Goal: Transaction & Acquisition: Purchase product/service

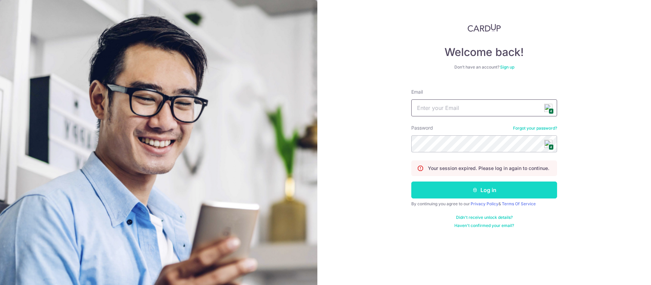
type input "[EMAIL_ADDRESS][DOMAIN_NAME]"
click at [473, 191] on icon "submit" at bounding box center [474, 189] width 5 height 5
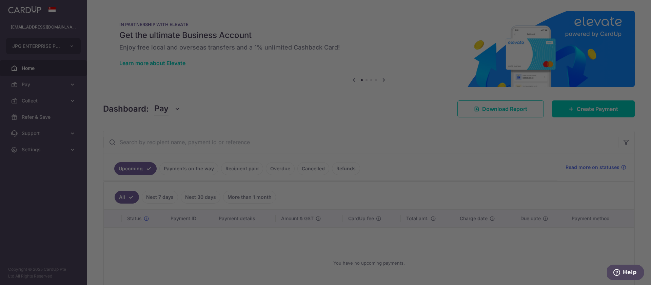
click at [581, 110] on div at bounding box center [328, 143] width 657 height 287
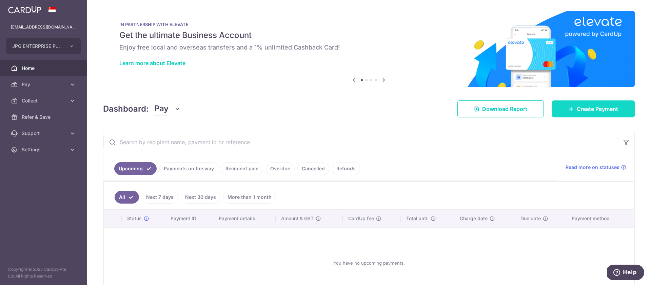
click at [599, 110] on span "Create Payment" at bounding box center [596, 109] width 41 height 8
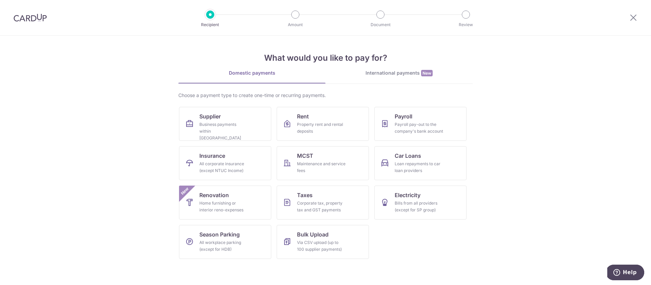
click at [381, 78] on link "International payments New" at bounding box center [398, 76] width 147 height 14
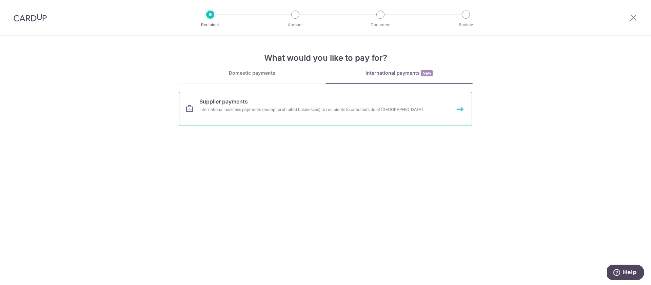
click at [238, 114] on link "Supplier payments International business payments (except prohibited businesses…" at bounding box center [325, 109] width 293 height 34
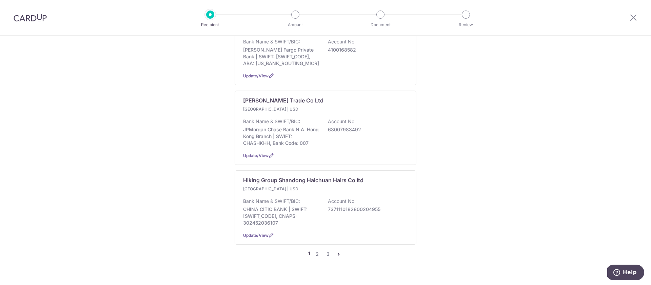
scroll to position [688, 0]
click at [318, 247] on link "2" at bounding box center [317, 251] width 8 height 8
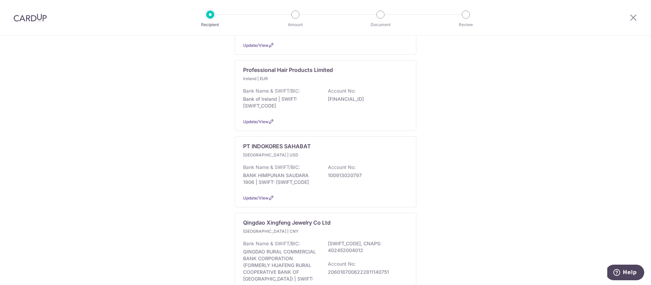
scroll to position [480, 0]
click at [306, 167] on div "Bank Name & SWIFT/BIC: BANK HIMPUNAN SAUDARA 1906 | SWIFT: HVBKIDJA Account No:…" at bounding box center [325, 173] width 165 height 25
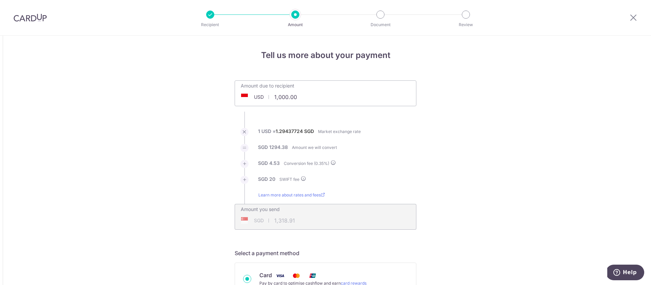
click at [300, 99] on input "1,000.00" at bounding box center [285, 97] width 100 height 16
type input "1"
type input "570.00"
type input "760.38"
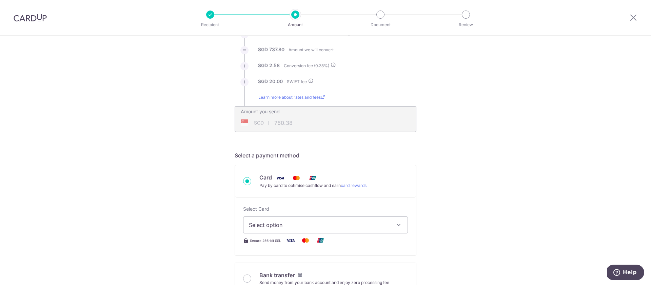
scroll to position [99, 0]
click at [269, 227] on span "Select option" at bounding box center [319, 224] width 141 height 8
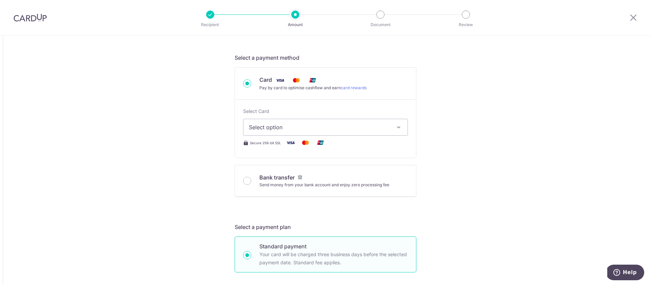
scroll to position [196, 0]
click at [284, 126] on span "Select option" at bounding box center [319, 126] width 141 height 8
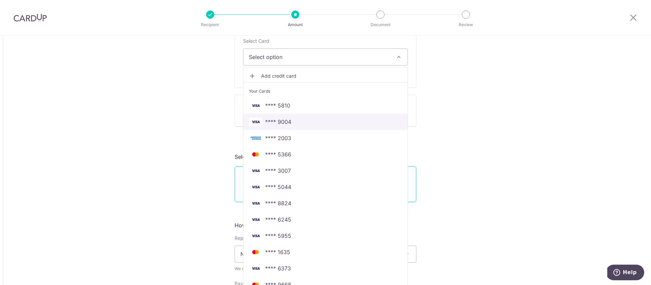
scroll to position [266, 0]
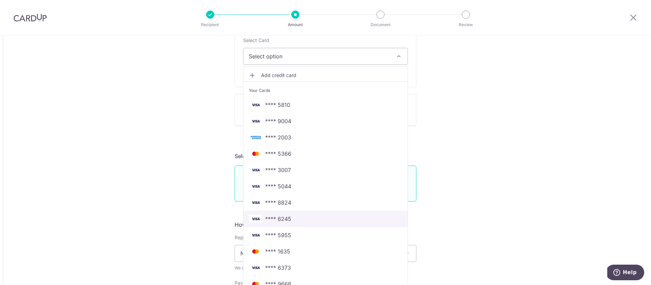
click at [287, 217] on span "**** 6245" at bounding box center [278, 218] width 26 height 8
type input "570.00"
type input "760.39"
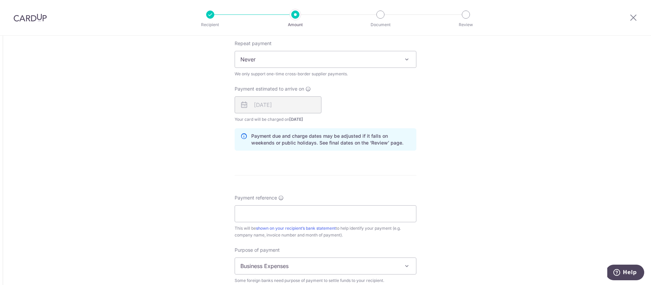
scroll to position [475, 0]
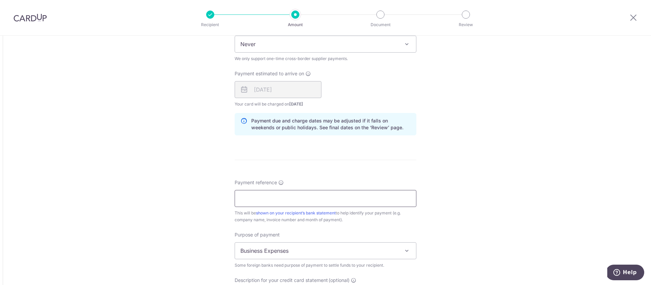
click at [252, 200] on input "Payment reference" at bounding box center [325, 198] width 182 height 17
type input "JPG Enterprise Pte Ltd"
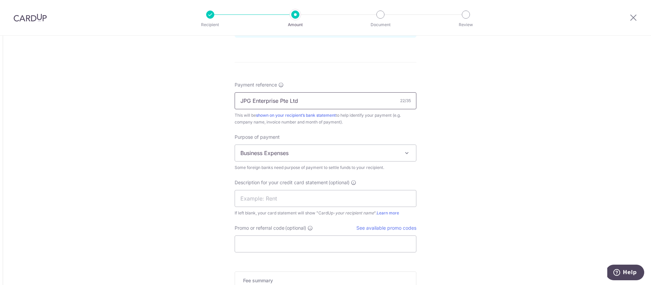
scroll to position [575, 0]
click at [245, 193] on input "text" at bounding box center [325, 196] width 182 height 17
type input "Indokores"
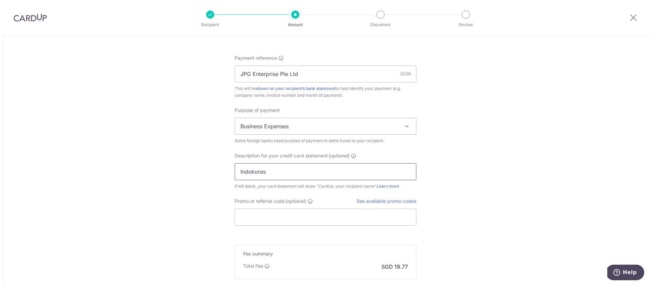
scroll to position [619, 0]
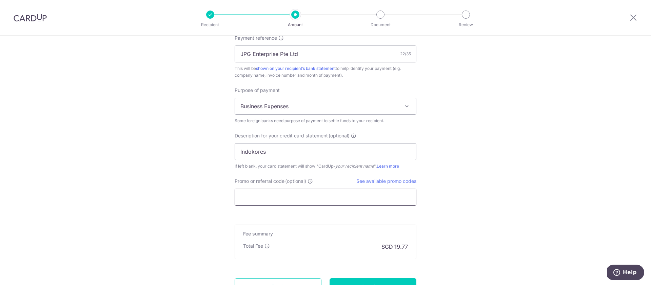
click at [310, 198] on input "Promo or referral code (optional)" at bounding box center [325, 196] width 182 height 17
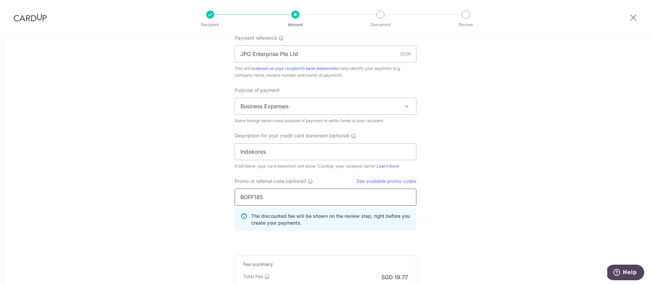
type input "BOFF185"
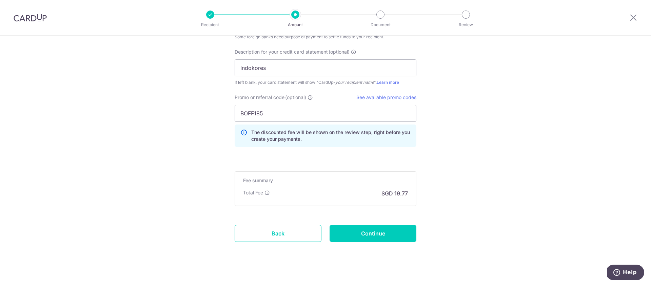
scroll to position [707, 0]
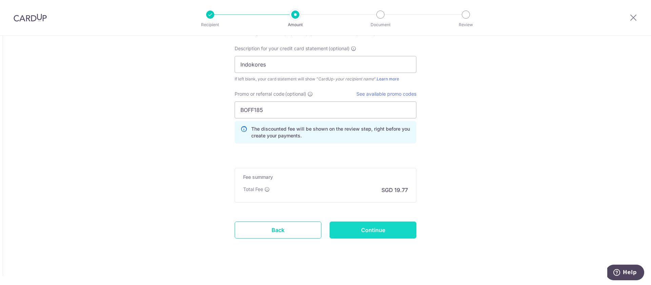
click at [371, 229] on input "Continue" at bounding box center [372, 229] width 87 height 17
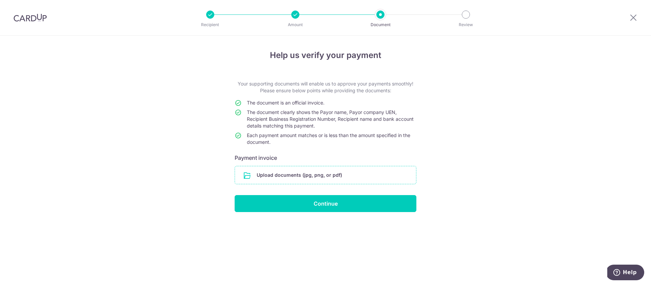
click at [287, 175] on input "file" at bounding box center [325, 175] width 181 height 18
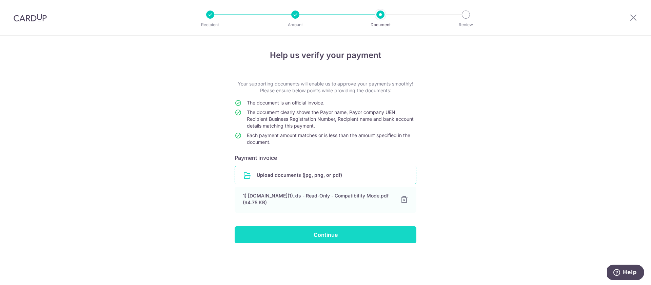
click at [320, 235] on input "Continue" at bounding box center [325, 234] width 182 height 17
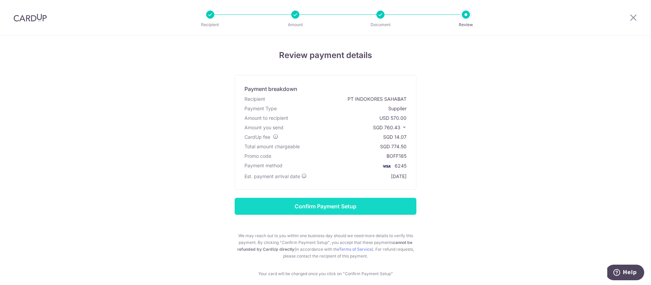
click at [323, 205] on input "Confirm Payment Setup" at bounding box center [325, 206] width 182 height 17
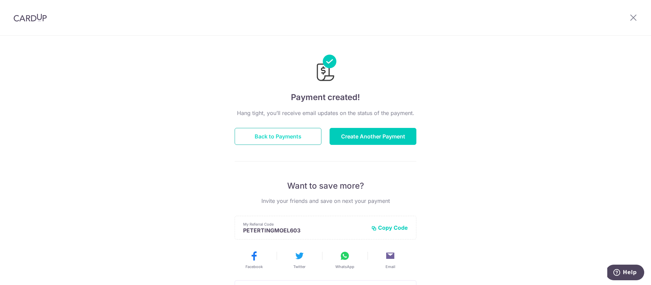
click at [274, 139] on button "Back to Payments" at bounding box center [277, 136] width 87 height 17
